Goal: Transaction & Acquisition: Purchase product/service

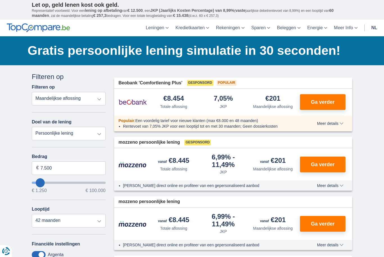
click at [103, 138] on select "Persoonlijke lening Auto Moto / fiets Mobilhome / caravan Renovatie Energie Sch…" at bounding box center [69, 133] width 74 height 13
select select "vehicleLoan"
select select "3-4"
type input "15.000"
type input "15250"
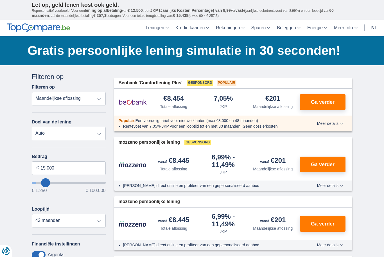
select select "60"
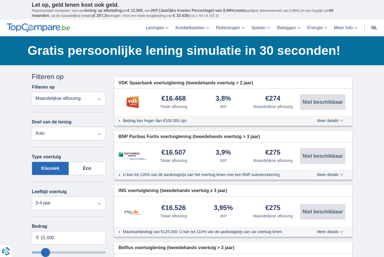
click at [91, 168] on label "Eco" at bounding box center [87, 168] width 37 height 13
click at [0, 0] on input "Eco" at bounding box center [0, 0] width 0 height 0
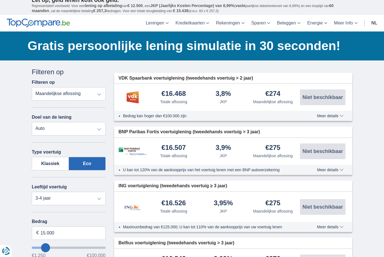
scroll to position [5, 0]
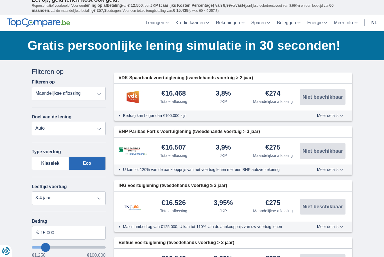
type input "18.250"
type input "18250"
type input "19.250"
type input "19250"
type input "20.250"
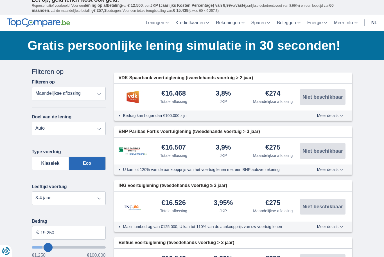
type input "20250"
type input "21.250"
type input "21250"
type input "22.250"
type input "22250"
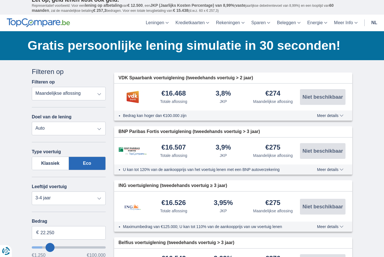
scroll to position [5, 0]
type input "23.250"
type input "23250"
type input "24.250"
type input "24250"
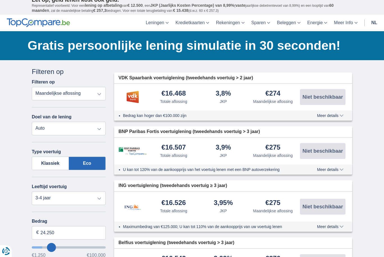
type input "25.250"
type input "25250"
type input "26.250"
type input "26250"
type input "27.250"
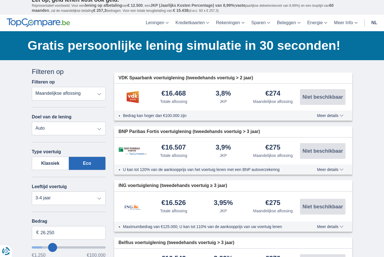
type input "27250"
type input "28.250"
type input "28250"
type input "29.250"
type input "29250"
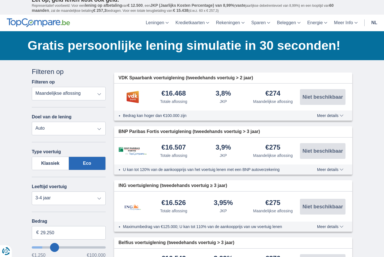
type input "30.250"
type input "30250"
type input "31.250"
type input "31250"
select select "120"
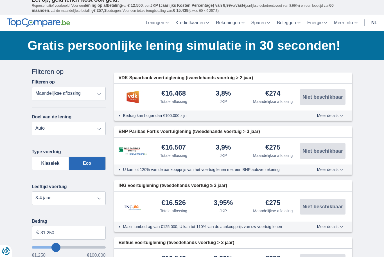
type input "32.250"
type input "32250"
type input "33.250"
type input "33250"
type input "34.250"
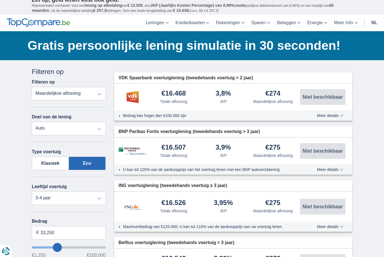
type input "34250"
type input "35.250"
type input "35250"
type input "36.250"
type input "36250"
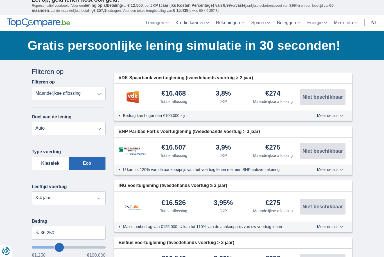
type input "37.250"
type input "37250"
type input "38.250"
type input "38250"
type input "39.250"
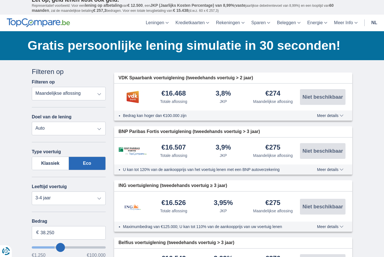
type input "39250"
type input "40.250"
type input "40250"
type input "41.250"
type input "41250"
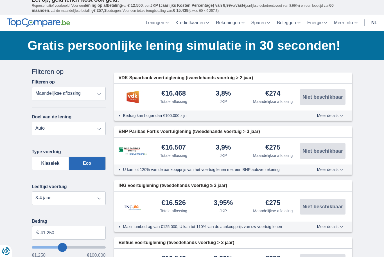
type input "42.250"
type input "42250"
type input "43.250"
type input "43250"
type input "44.250"
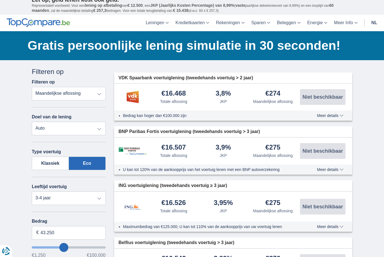
type input "44250"
type input "43.250"
type input "43250"
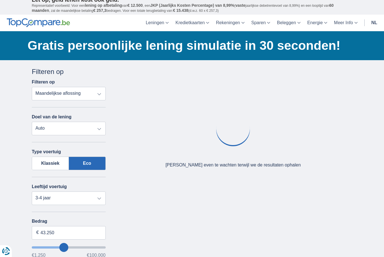
type input "42.250"
type input "42250"
type input "41.250"
type input "41250"
type input "39.250"
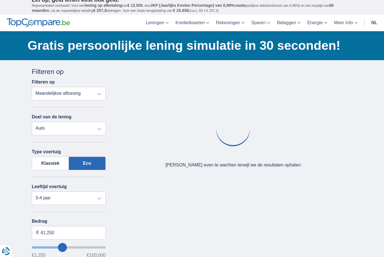
type input "39250"
type input "38.250"
type input "38250"
type input "37.250"
type input "37250"
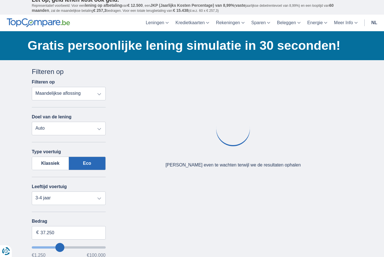
type input "36.250"
type input "36250"
type input "37.250"
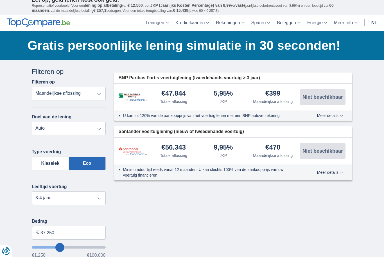
type input "37250"
click at [61, 236] on input "37.250" at bounding box center [69, 232] width 74 height 13
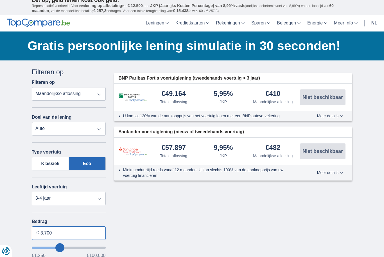
type input "37.000"
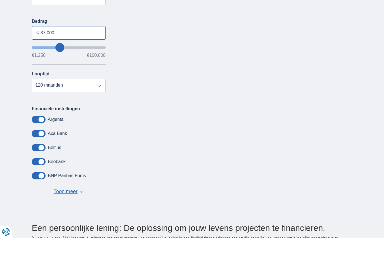
scroll to position [188, 0]
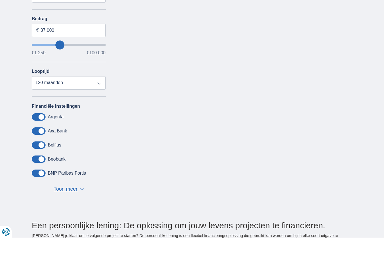
click at [77, 205] on span "Toon meer" at bounding box center [66, 208] width 24 height 7
type input "37250"
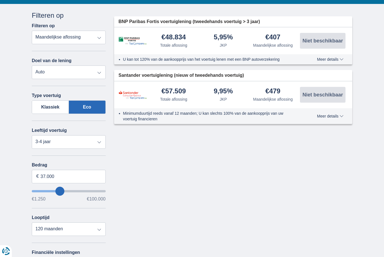
scroll to position [62, 0]
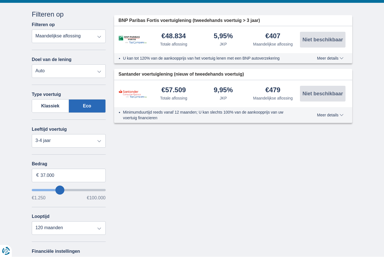
click at [94, 110] on label "Eco" at bounding box center [87, 105] width 37 height 13
click at [0, 0] on input "Eco" at bounding box center [0, 0] width 0 height 0
click at [51, 104] on label "Klassiek" at bounding box center [50, 105] width 37 height 13
click at [0, 0] on input "Klassiek" at bounding box center [0, 0] width 0 height 0
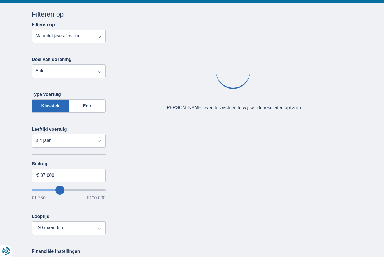
scroll to position [62, 0]
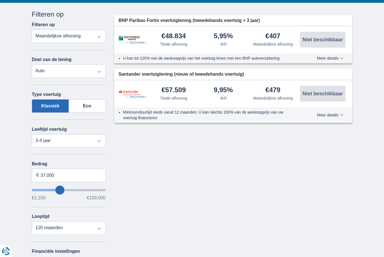
click at [91, 105] on label "Eco" at bounding box center [87, 105] width 37 height 13
click at [0, 0] on input "Eco" at bounding box center [0, 0] width 0 height 0
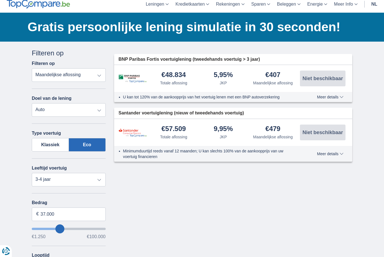
scroll to position [0, 0]
